Goal: Information Seeking & Learning: Compare options

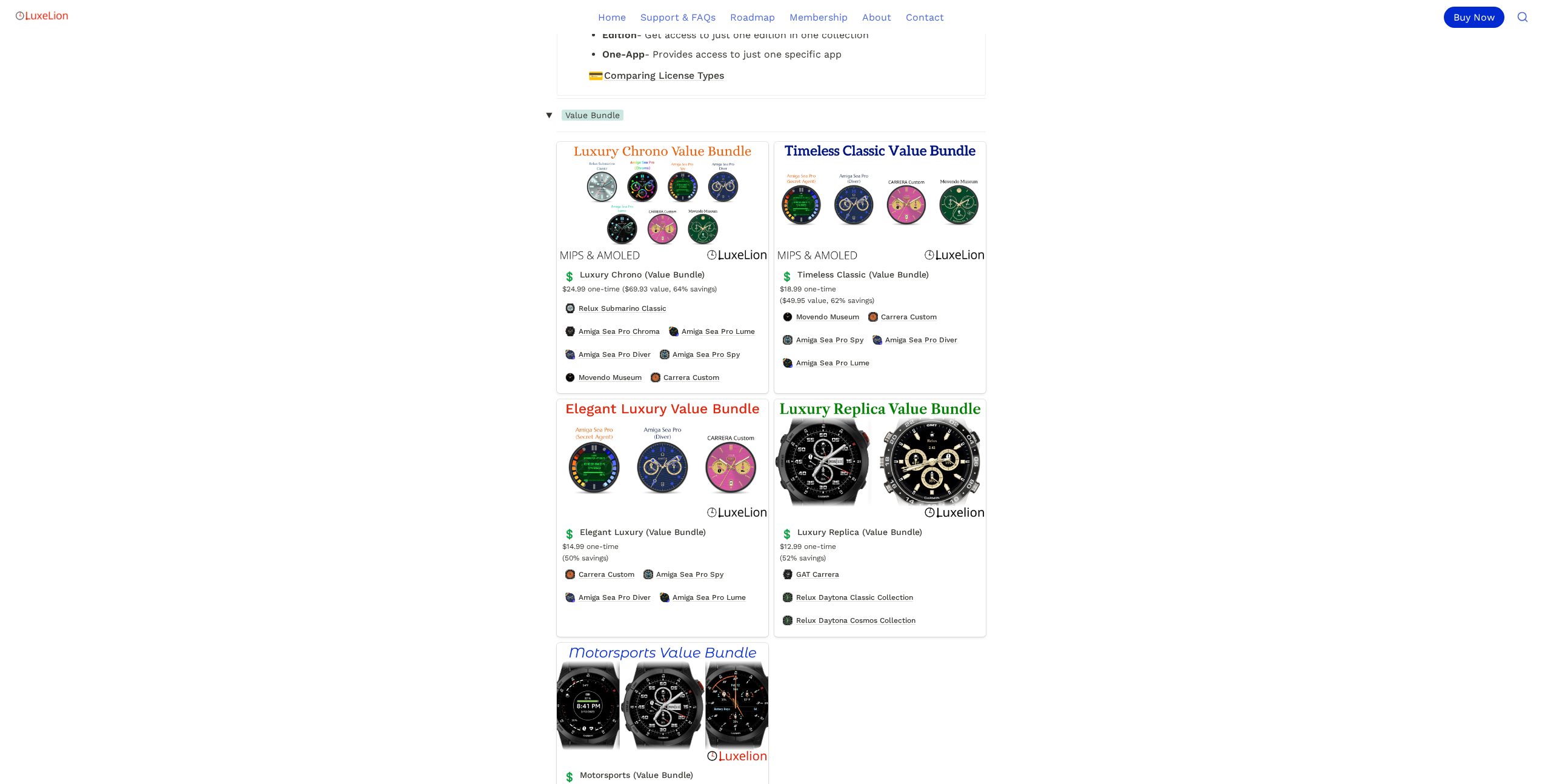
scroll to position [364, 0]
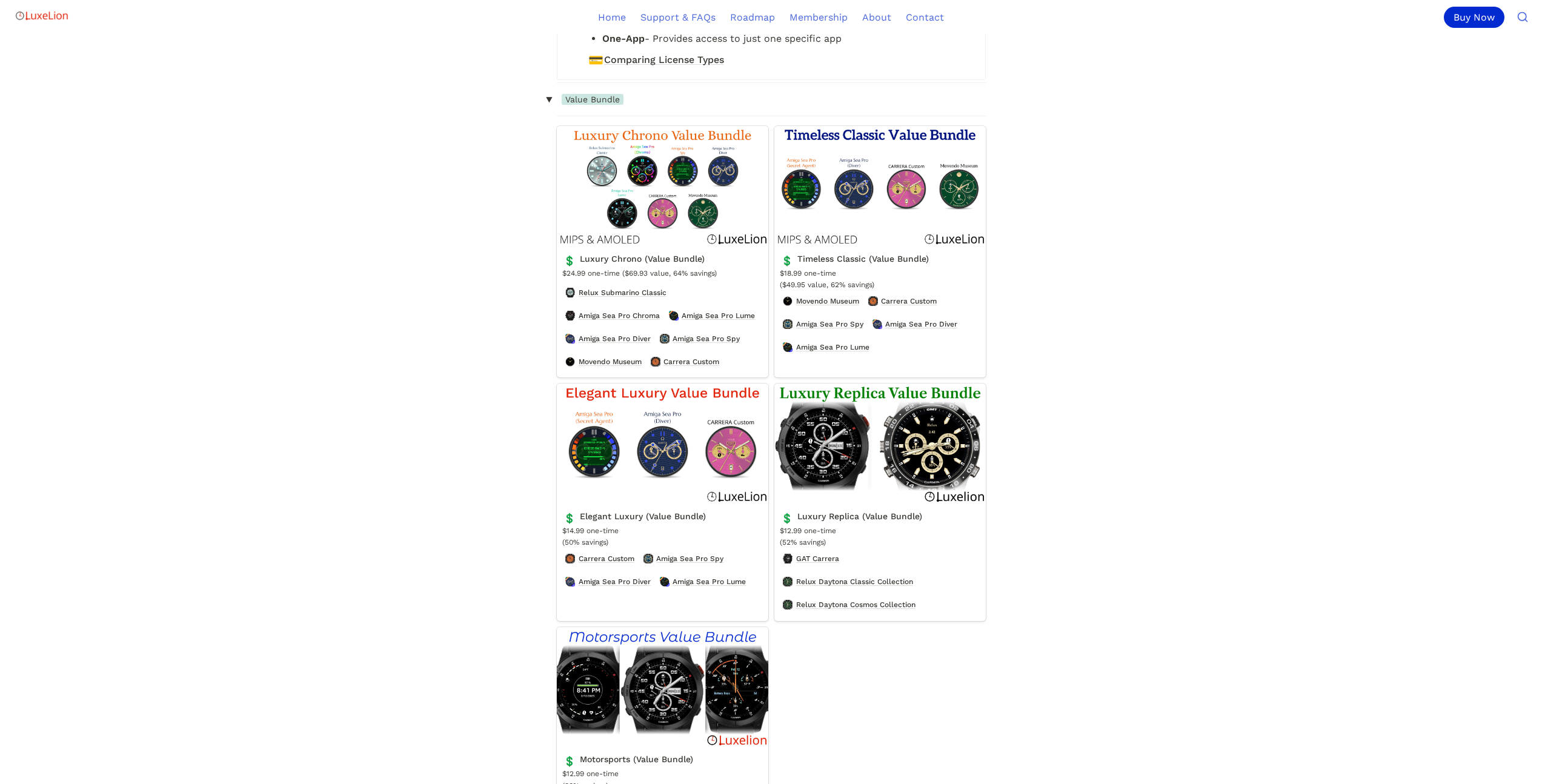
click at [669, 218] on link "Luxury Chrono (Value Bundle)" at bounding box center [662, 251] width 211 height 251
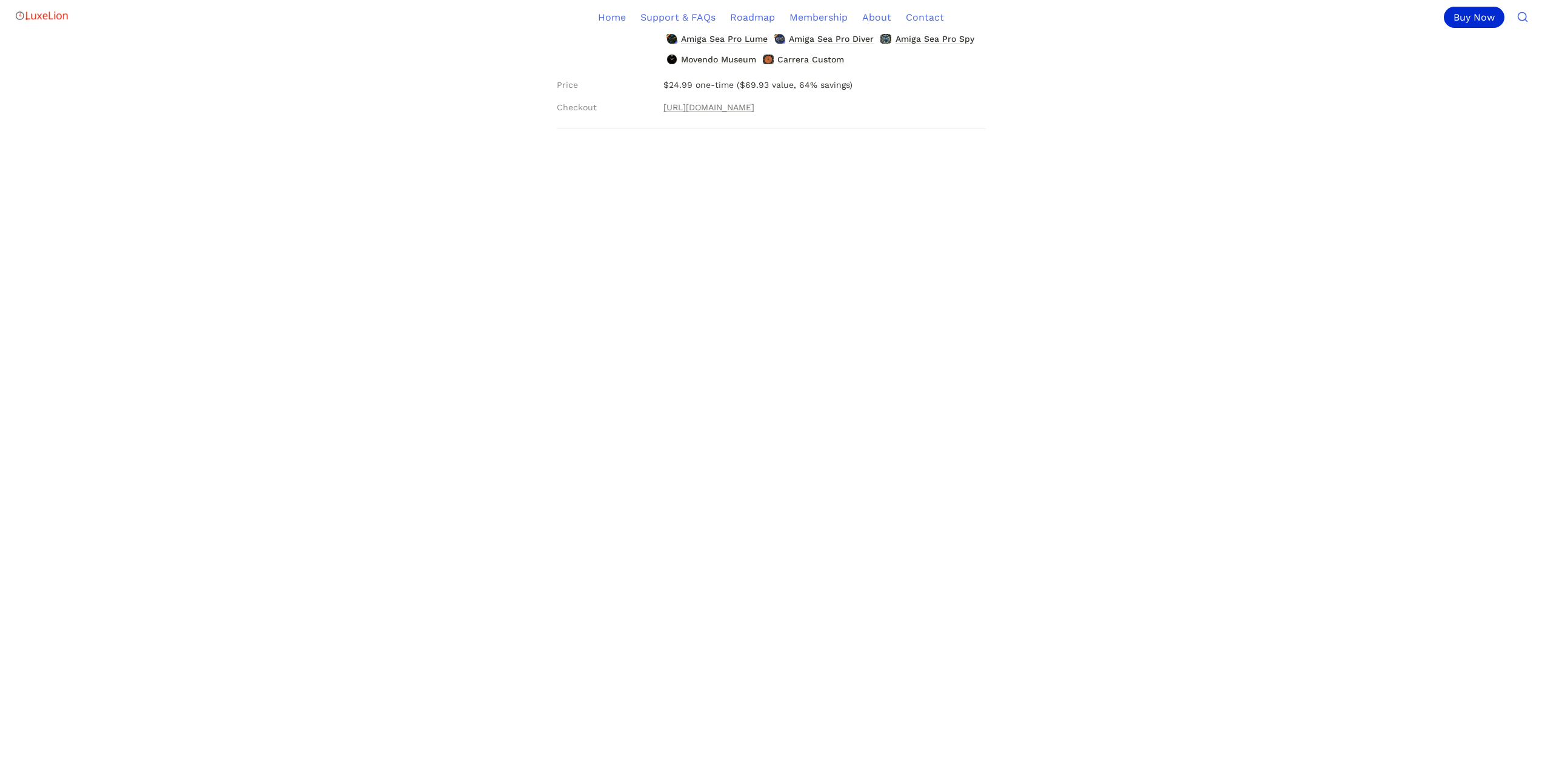
scroll to position [359, 0]
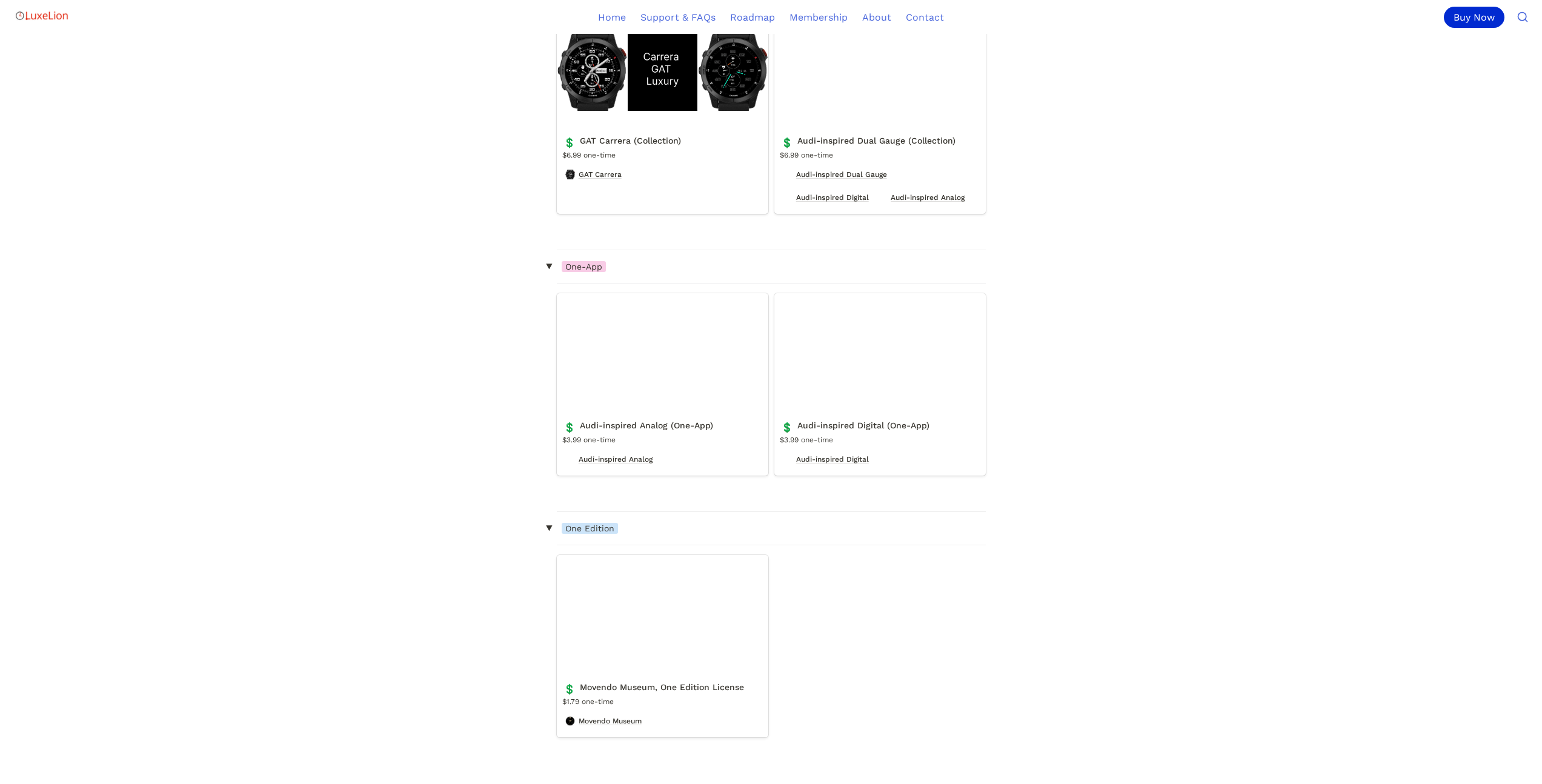
scroll to position [2741, 0]
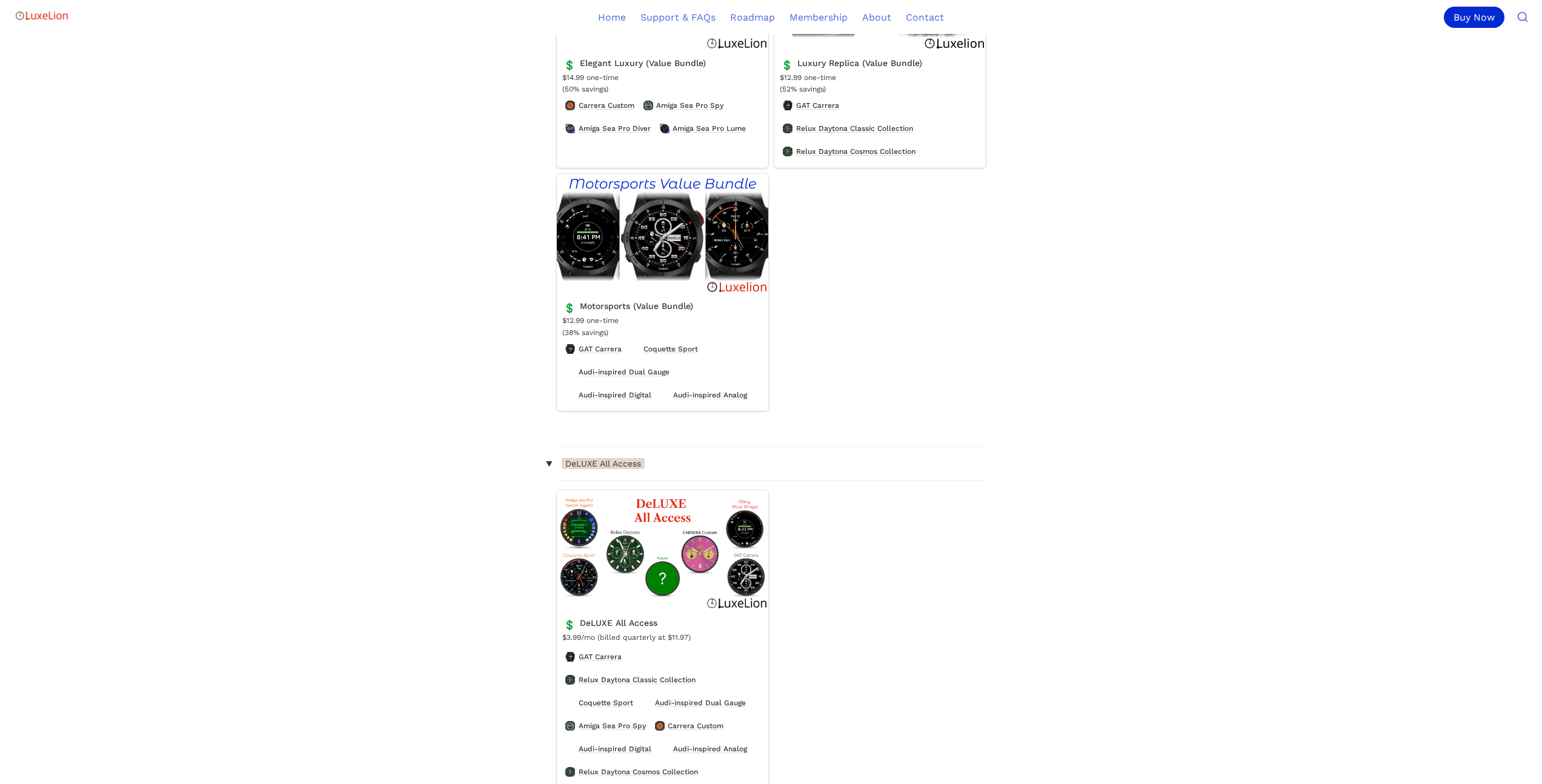
scroll to position [748, 0]
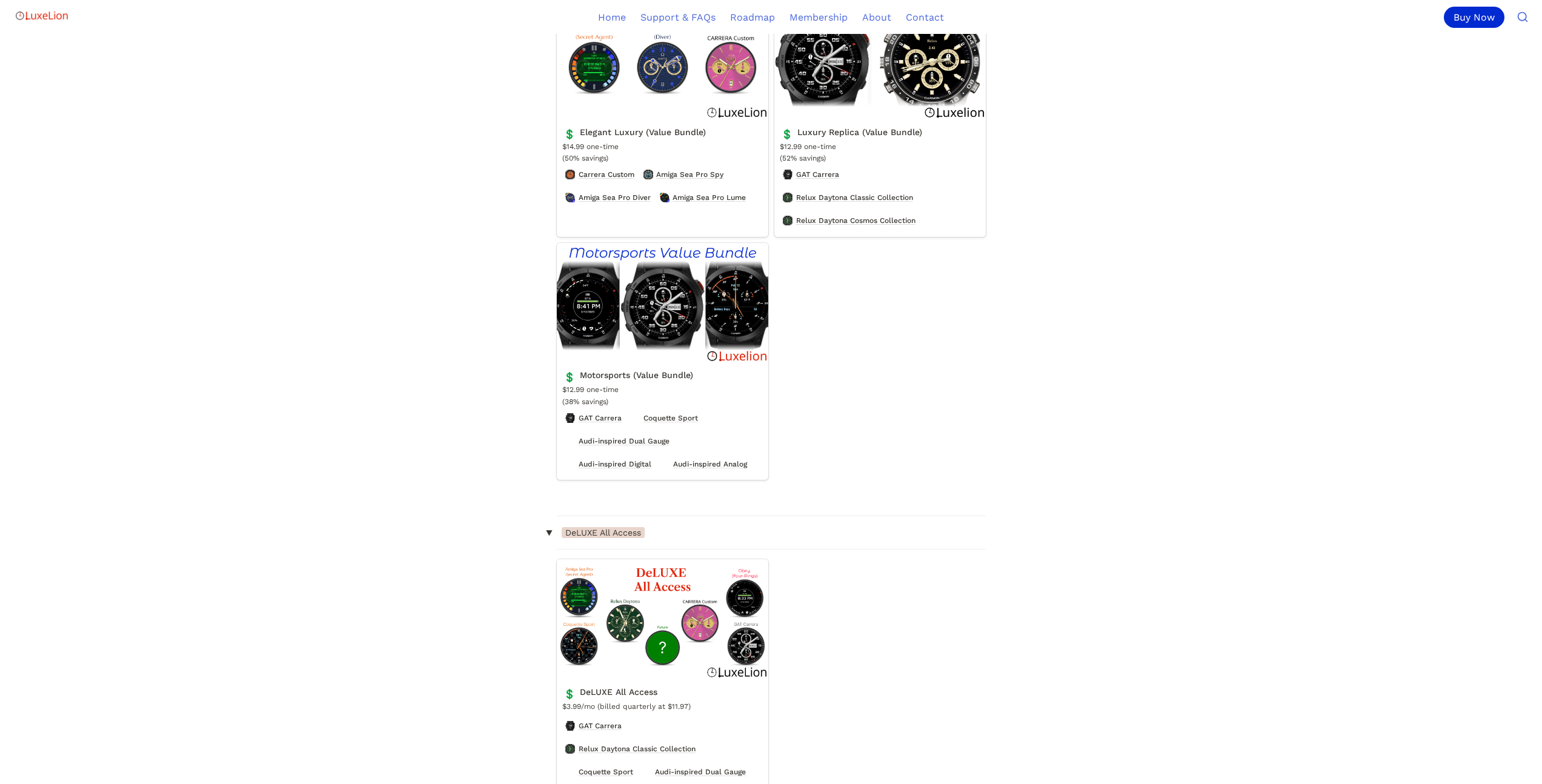
click at [660, 343] on link "Motorsports (Value Bundle)" at bounding box center [662, 361] width 211 height 238
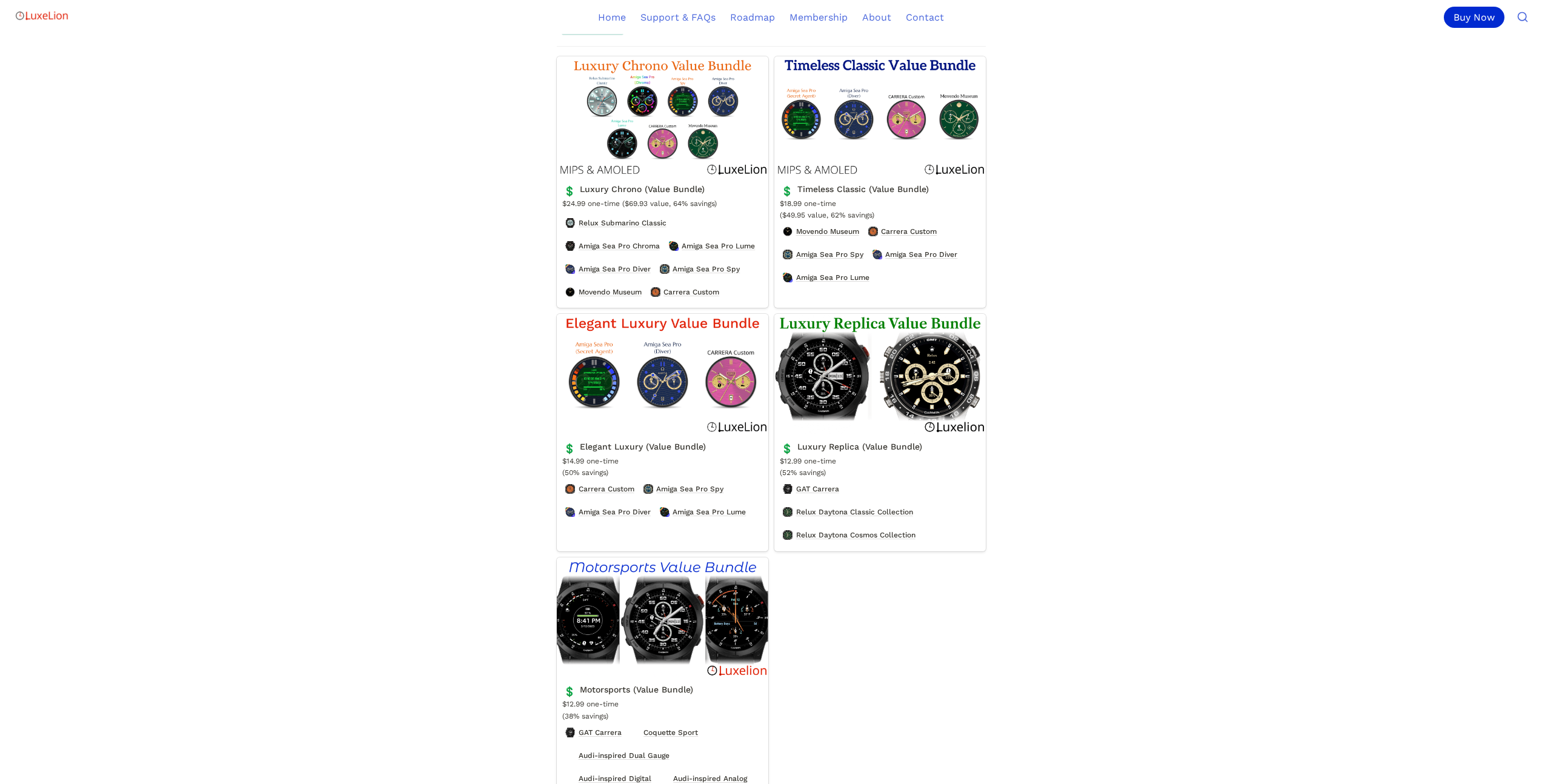
scroll to position [365, 0]
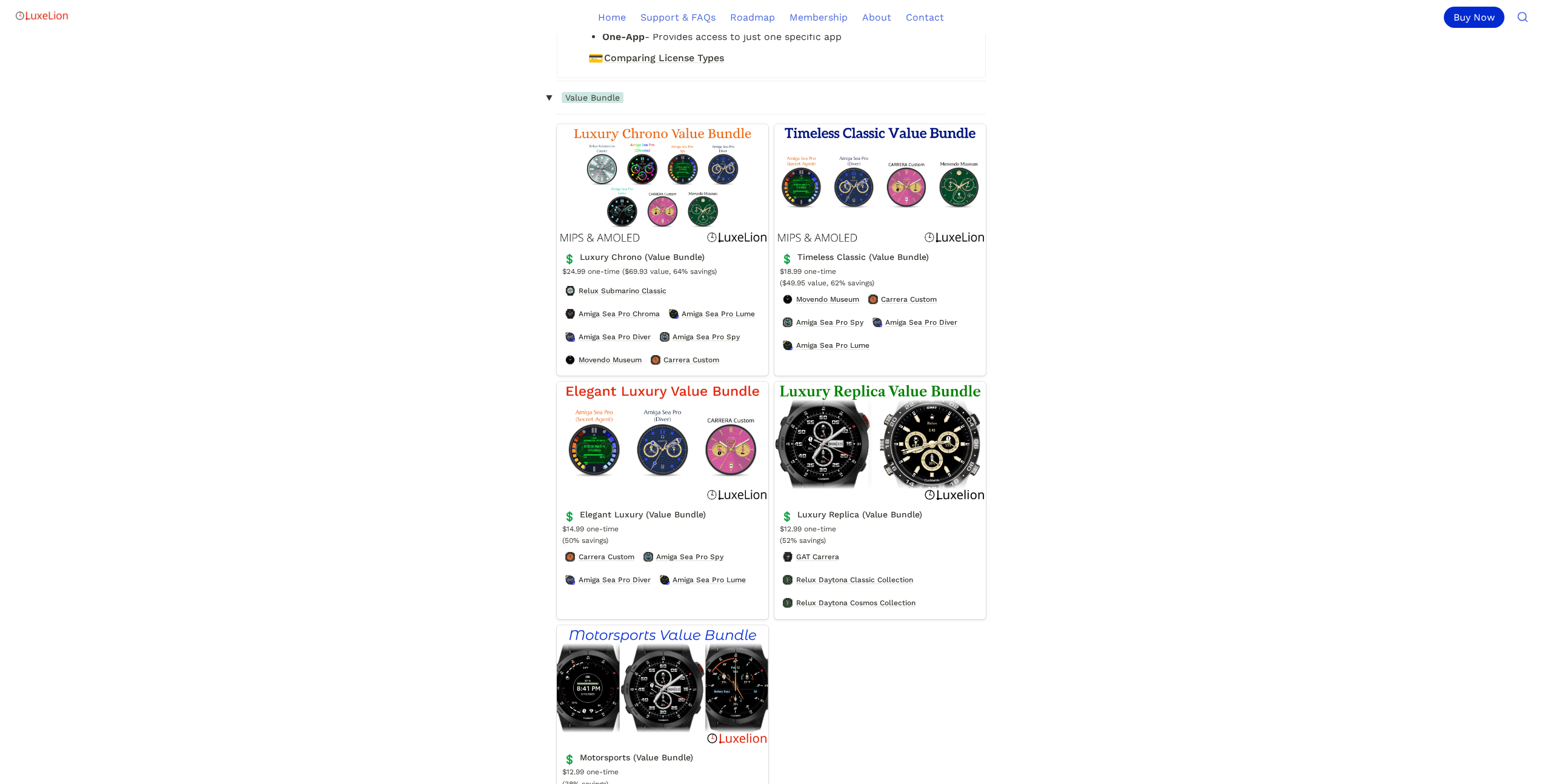
click at [828, 562] on link "Luxury Replica (Value Bundle)" at bounding box center [879, 500] width 211 height 238
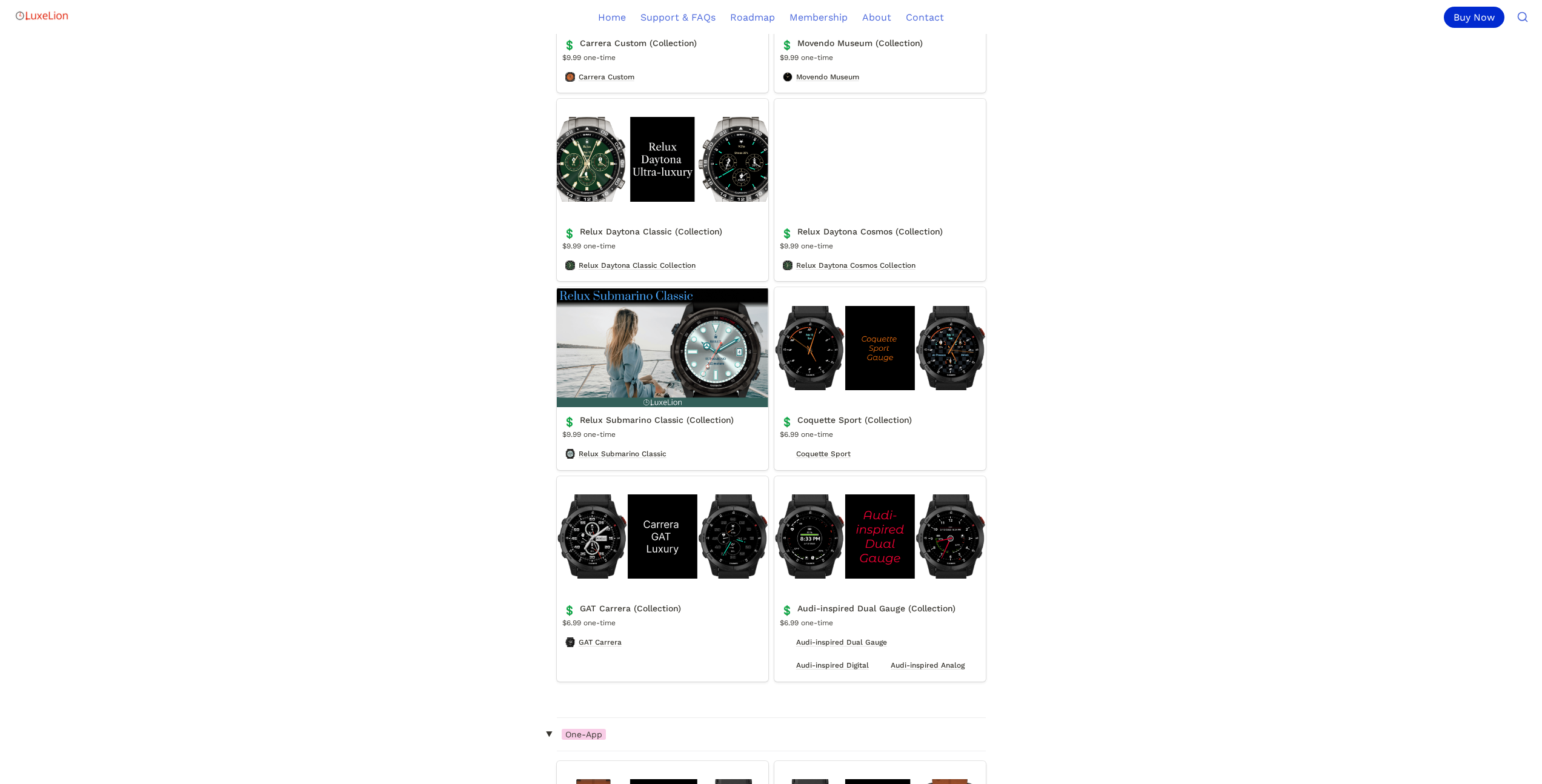
scroll to position [2259, 0]
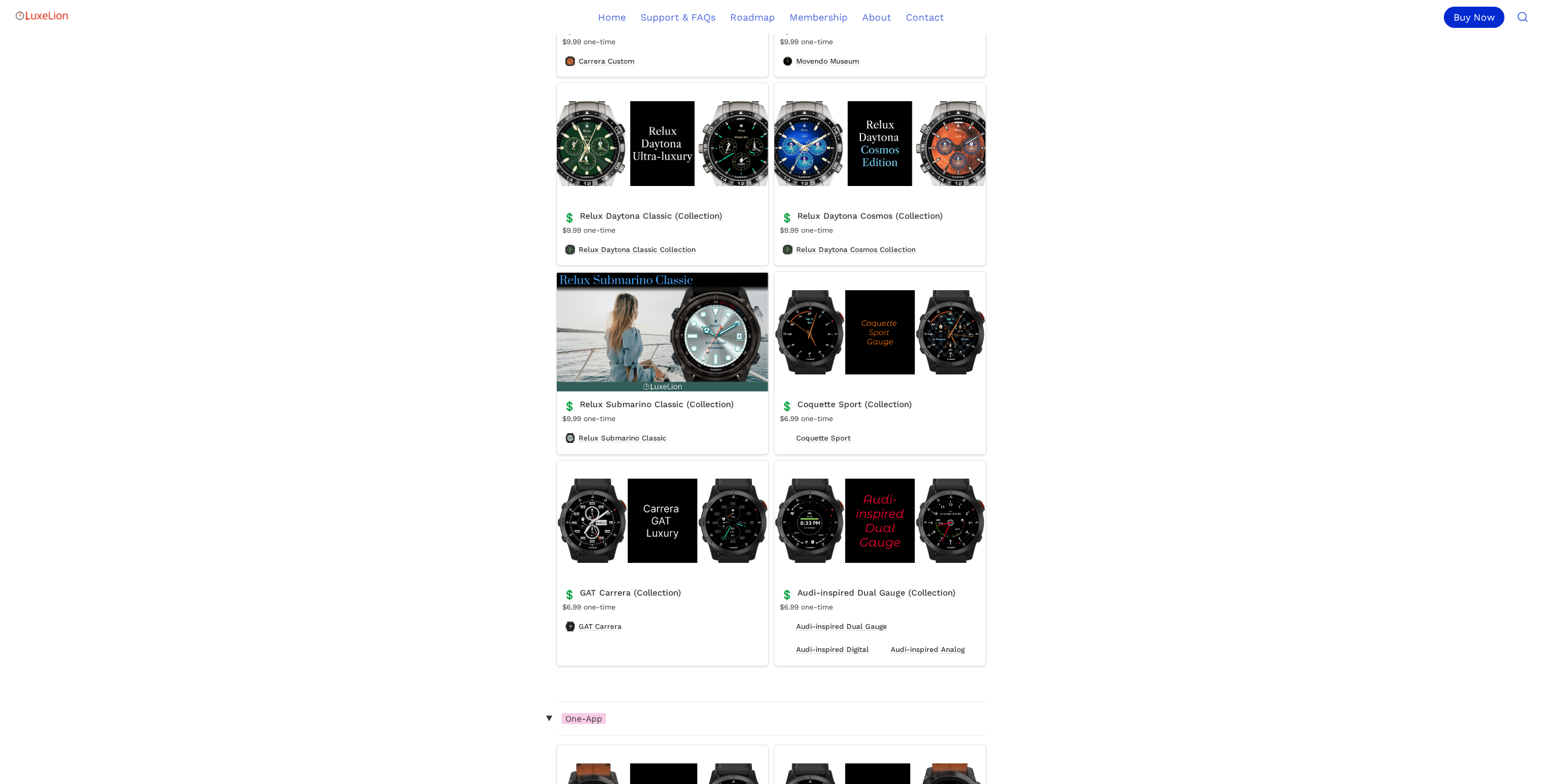
click at [685, 371] on link "Relux Submarino Classic (Collection)" at bounding box center [662, 362] width 211 height 182
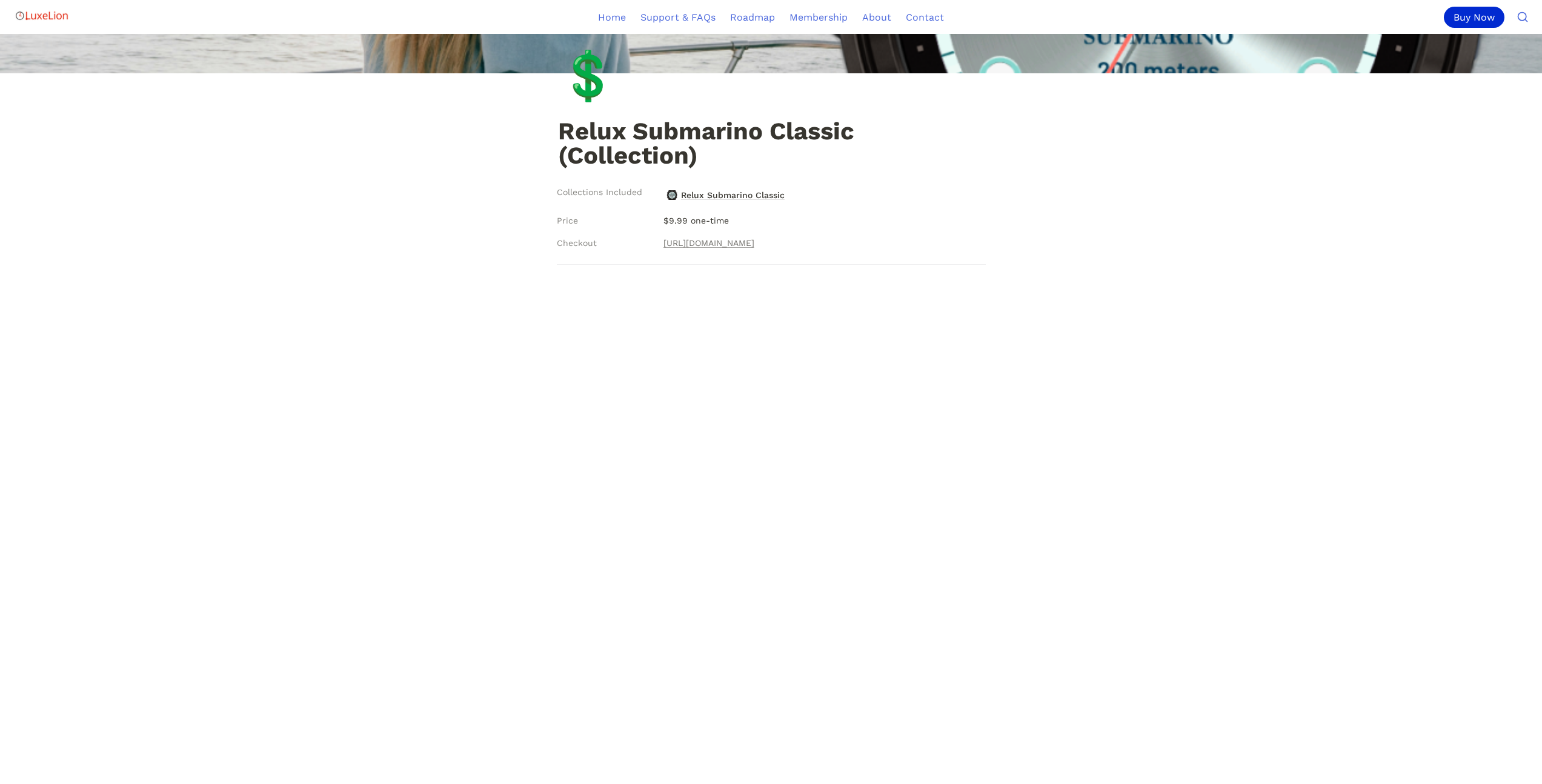
scroll to position [264, 0]
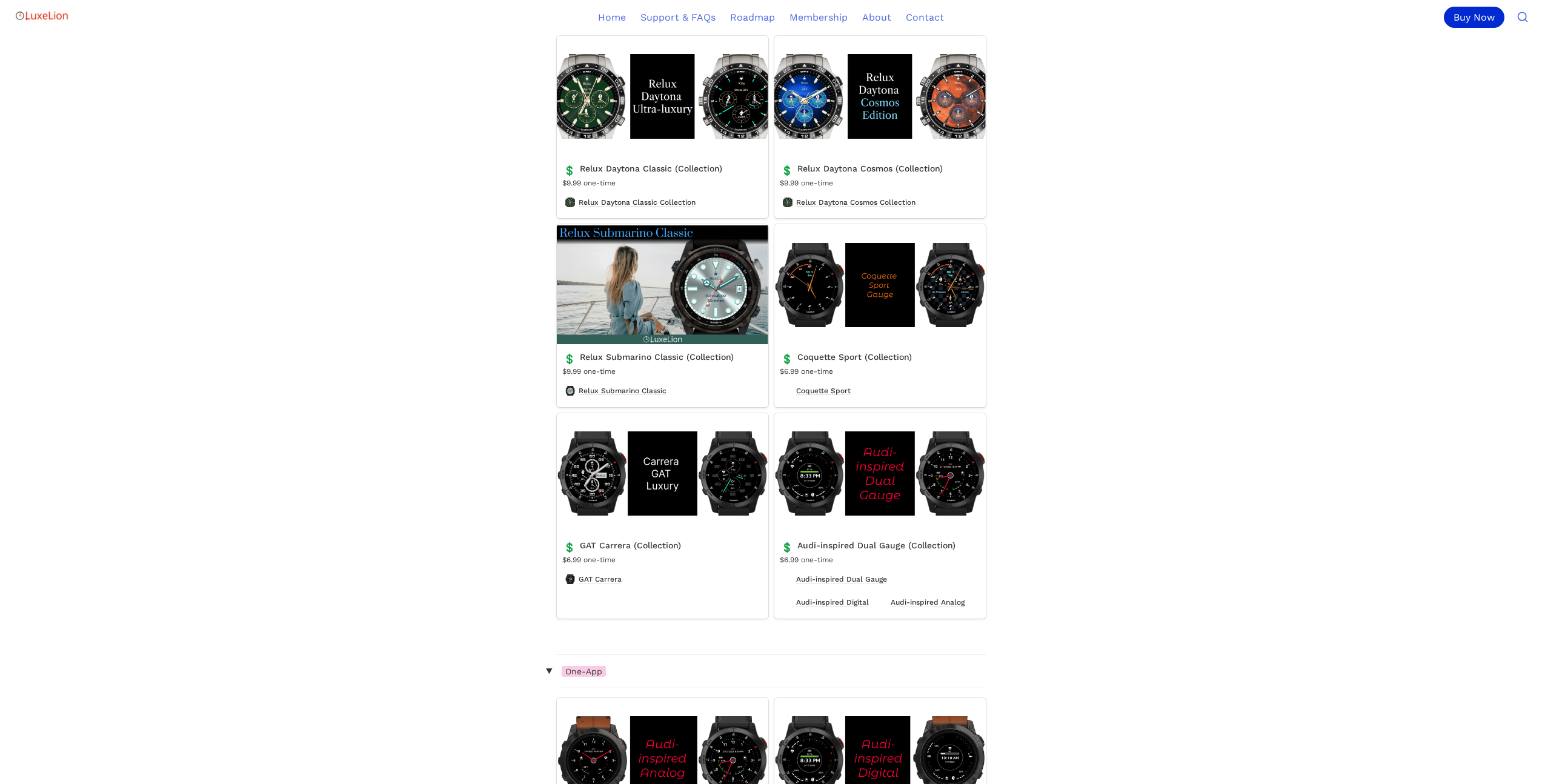
scroll to position [2345, 0]
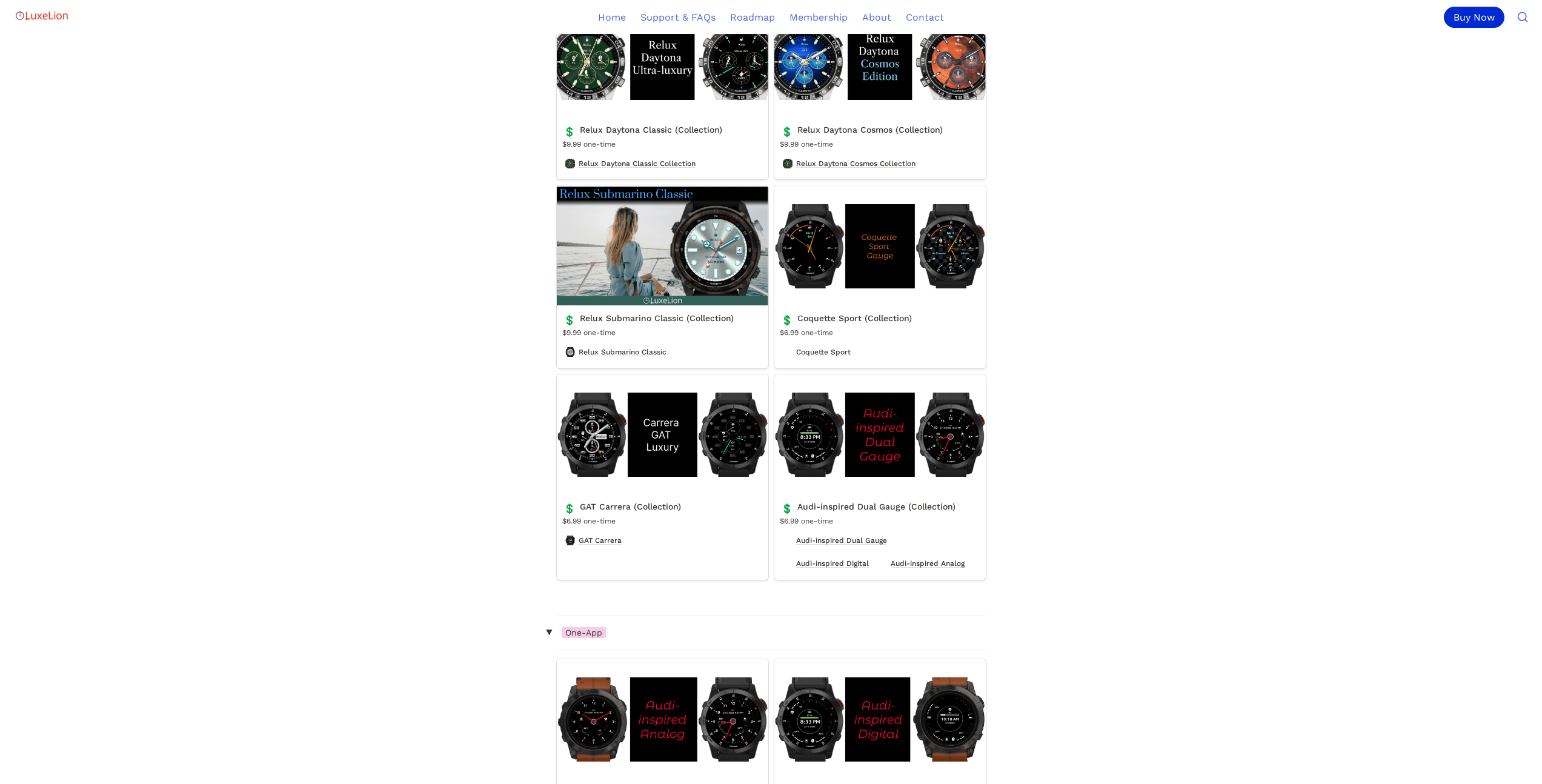
click at [673, 446] on link "GAT Carrera (Collection)" at bounding box center [662, 477] width 211 height 205
click at [585, 450] on link "GAT Carrera (Collection)" at bounding box center [662, 477] width 211 height 205
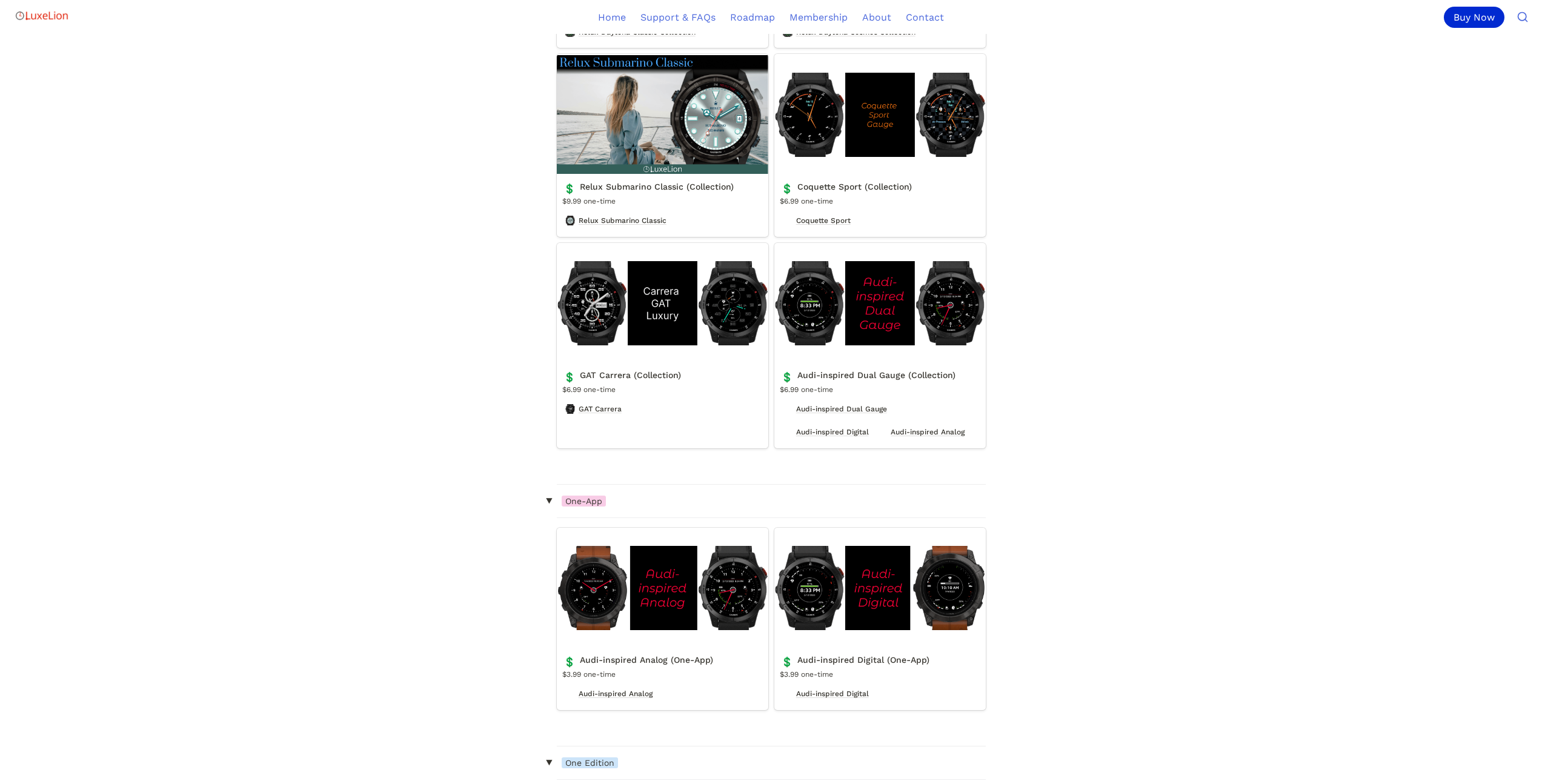
click at [656, 388] on link "GAT Carrera (Collection)" at bounding box center [662, 345] width 211 height 205
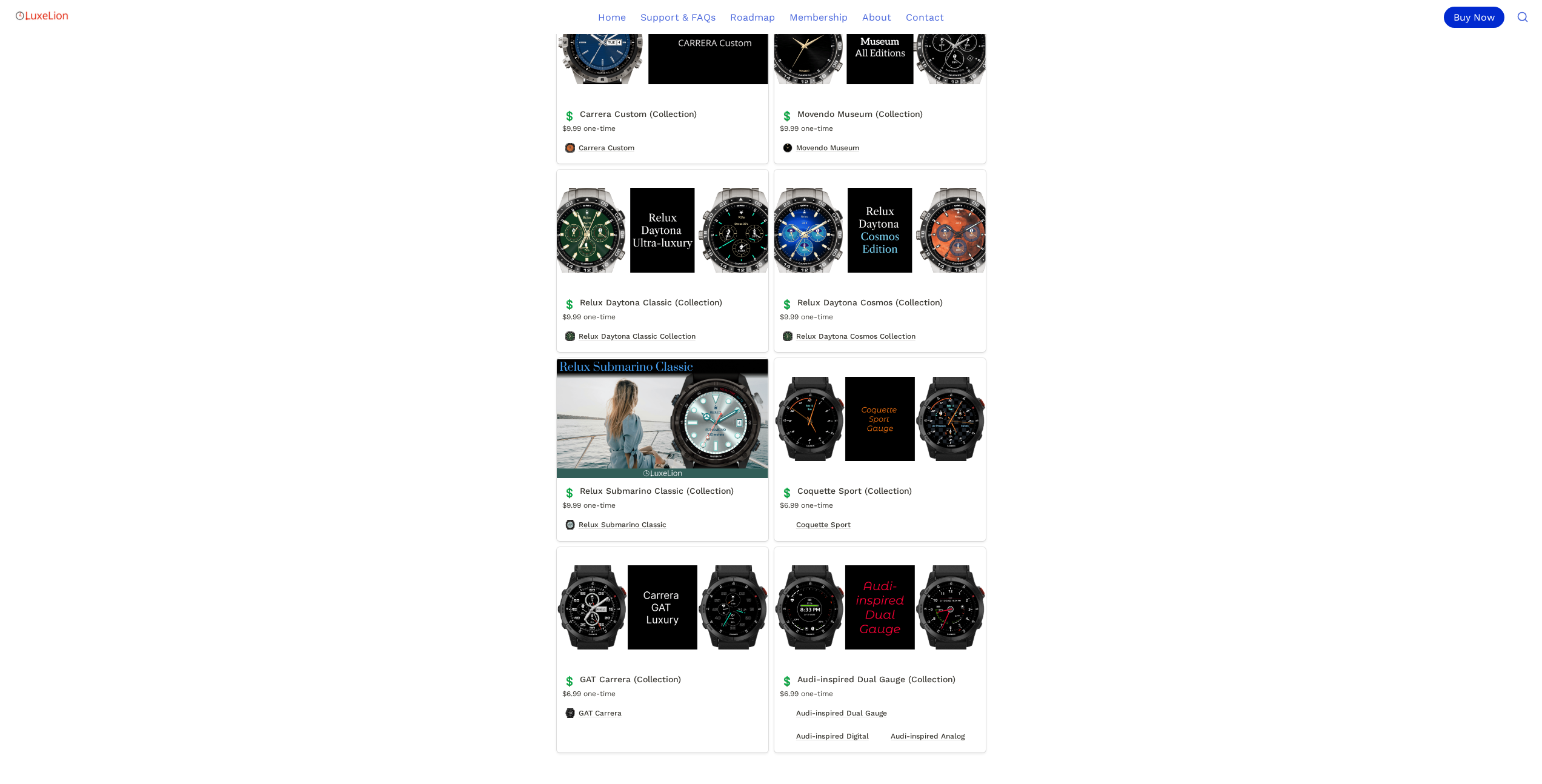
scroll to position [2241, 0]
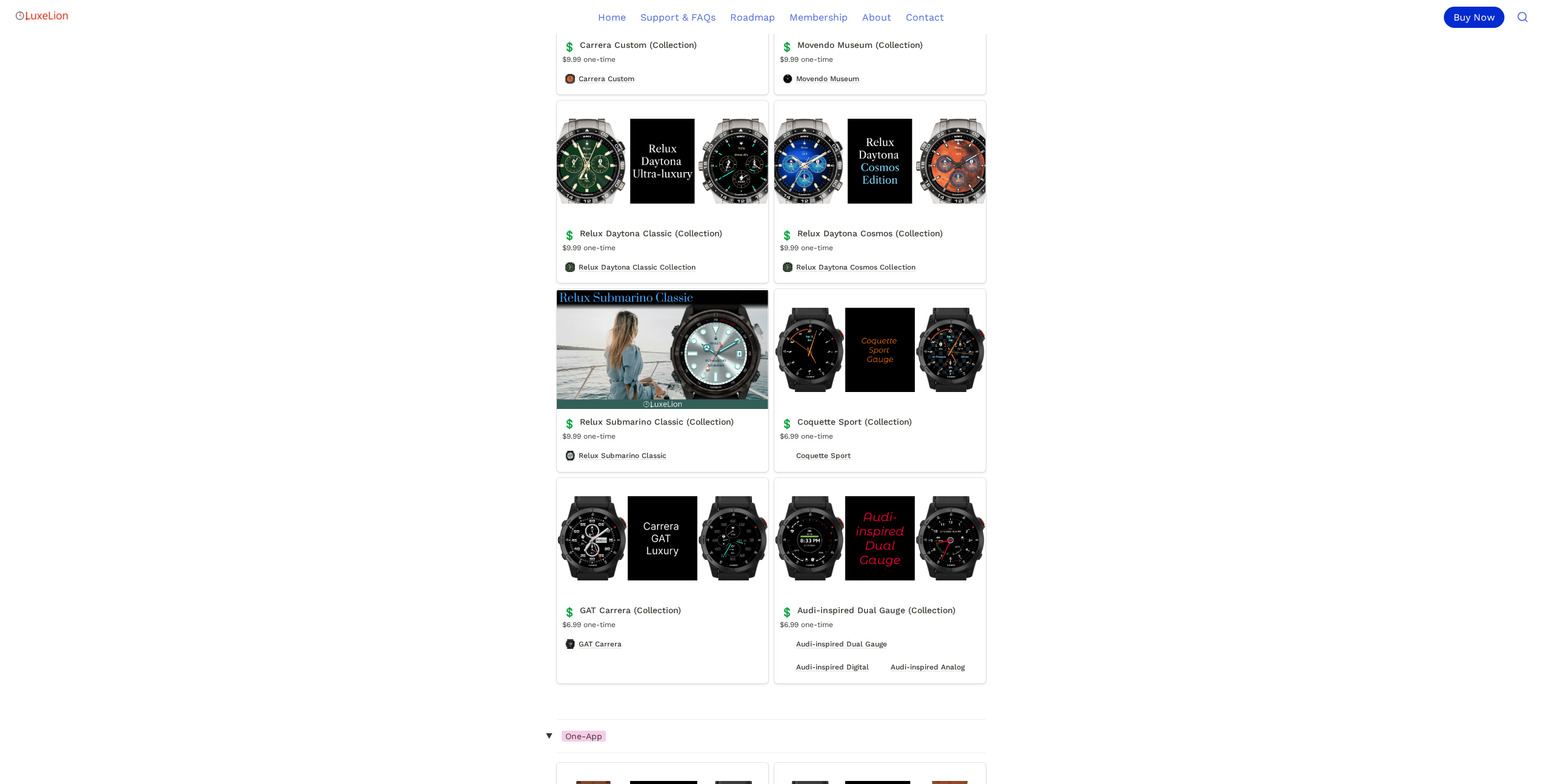
click at [607, 657] on link "GAT Carrera (Collection)" at bounding box center [662, 580] width 211 height 205
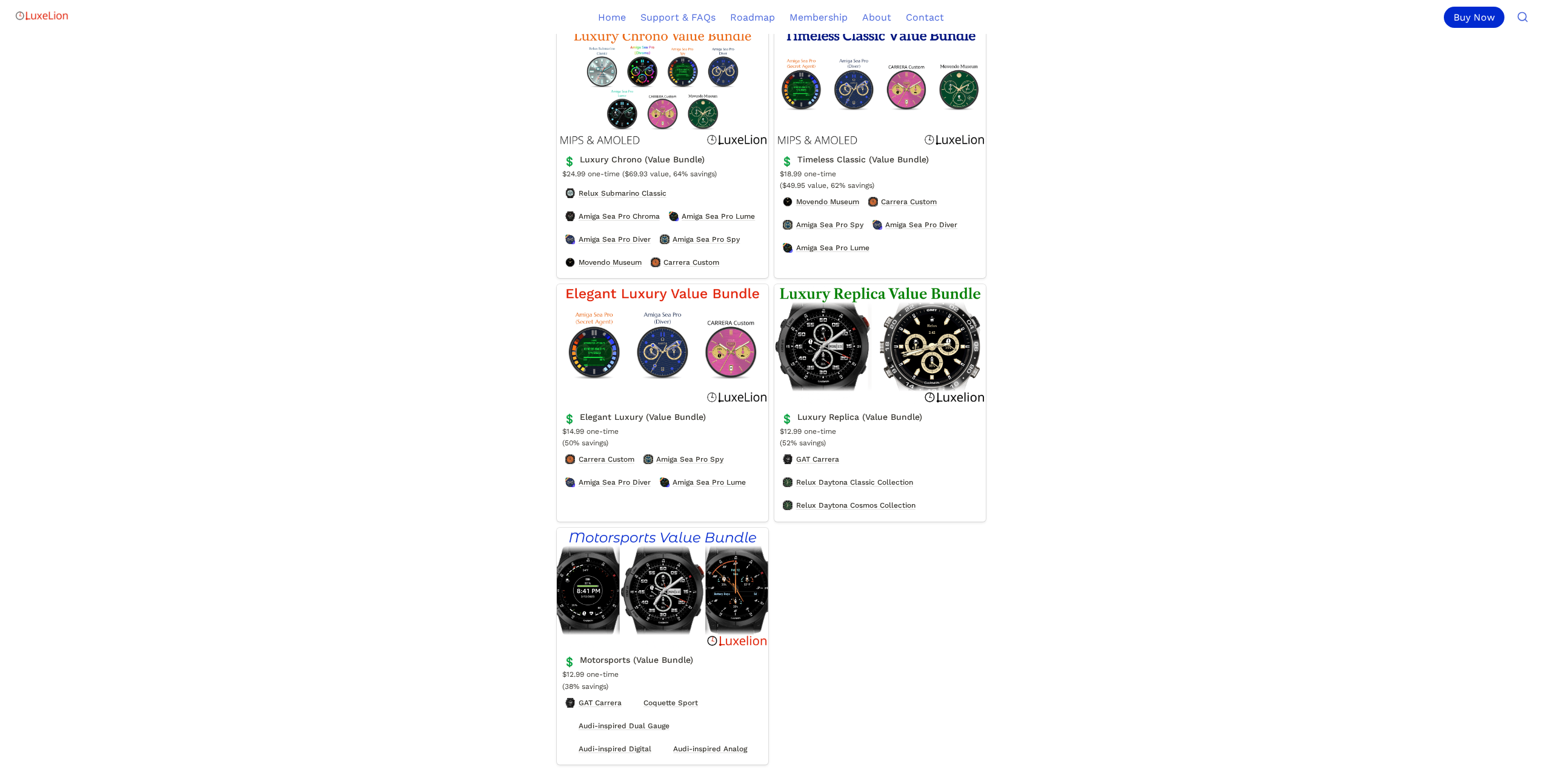
scroll to position [394, 0]
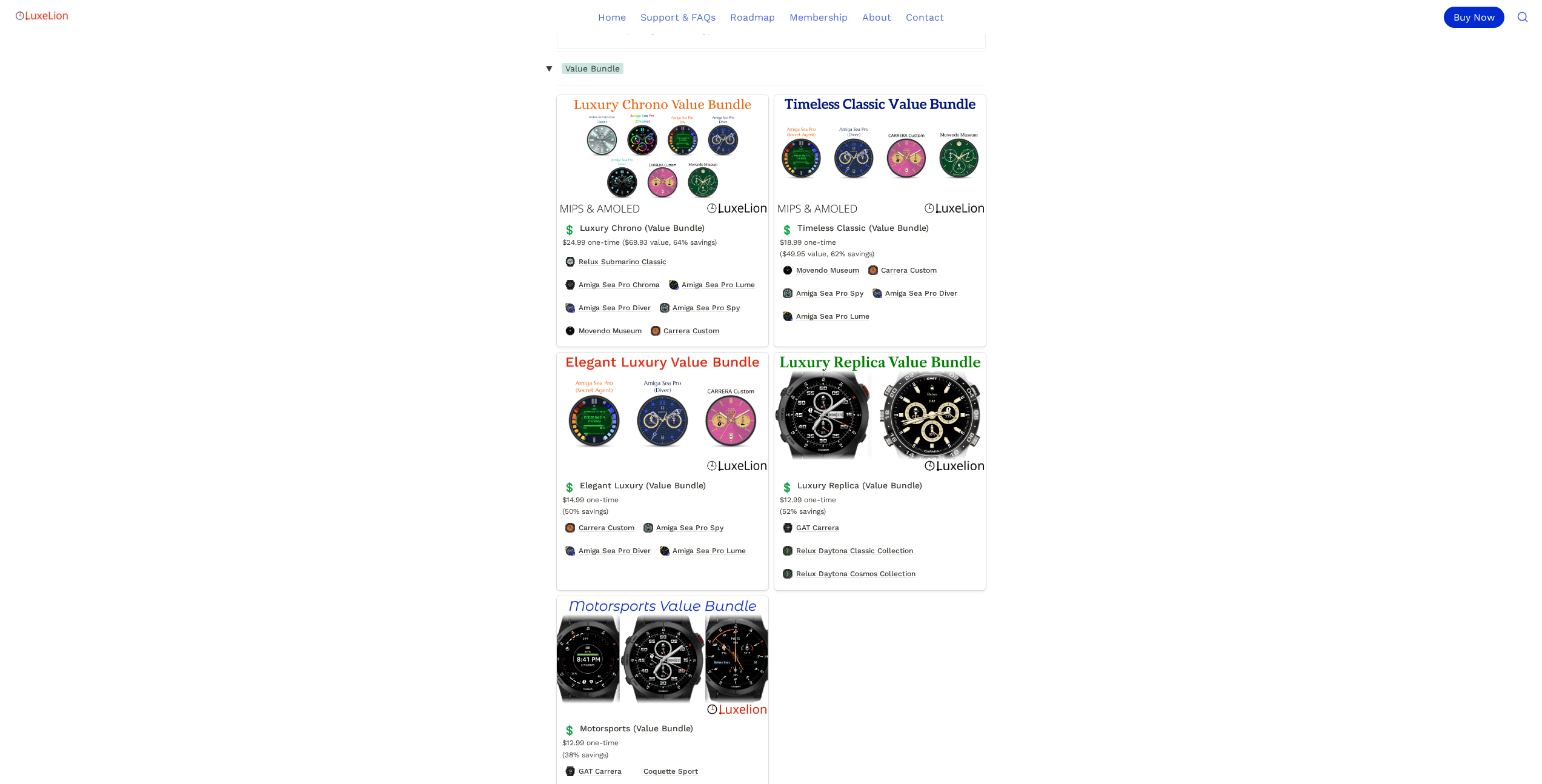
click at [805, 434] on link "Luxury Replica (Value Bundle)" at bounding box center [879, 471] width 211 height 238
